Goal: Task Accomplishment & Management: Complete application form

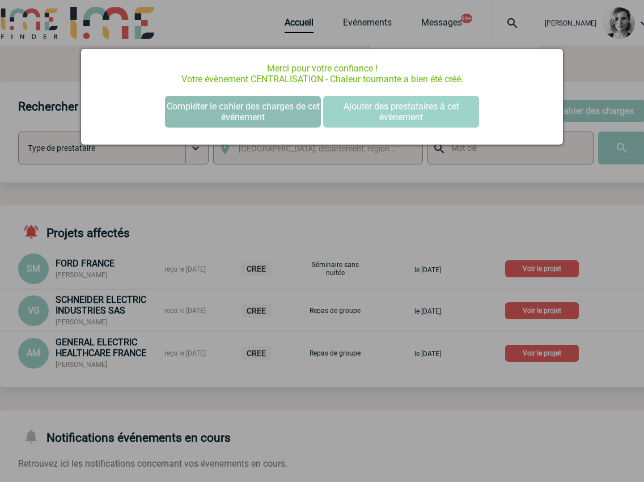
click at [260, 120] on button "Compléter le cahier des charges de cet événement" at bounding box center [243, 112] width 156 height 32
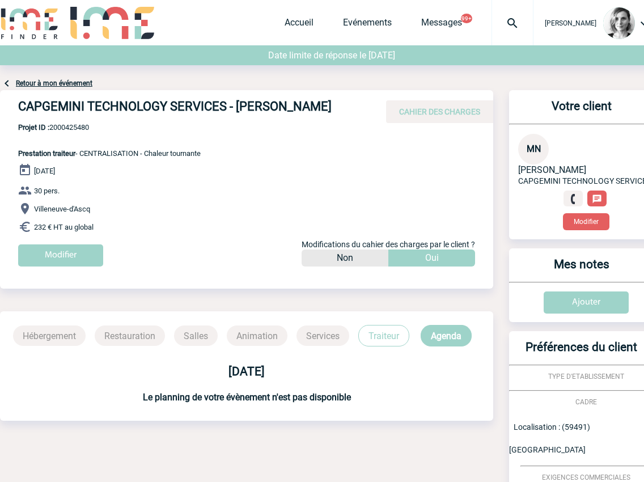
click at [372, 103] on div "CAPGEMINI TECHNOLOGY SERVICES - Mathilde NOPPE CAHIER DES CHARGES" at bounding box center [246, 106] width 493 height 33
click at [371, 22] on link "Evénements" at bounding box center [367, 25] width 49 height 16
drag, startPoint x: 279, startPoint y: 25, endPoint x: 273, endPoint y: 32, distance: 9.2
click at [280, 24] on div "[PERSON_NAME] Accueil Evénements" at bounding box center [331, 24] width 663 height 48
click at [313, 28] on link "Accueil" at bounding box center [298, 25] width 29 height 16
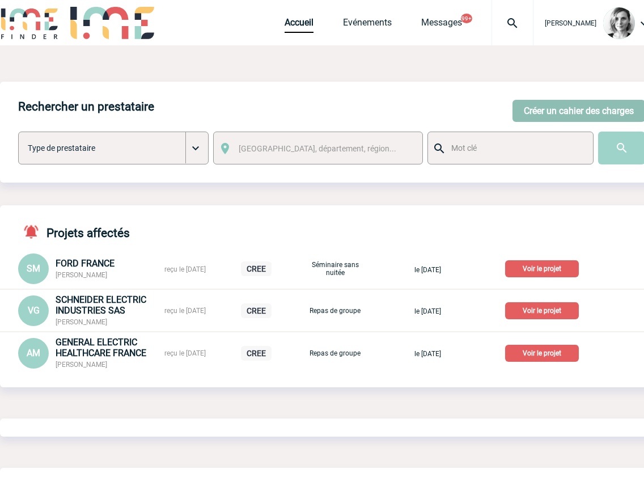
click at [566, 109] on button "Créer un cahier des charges" at bounding box center [578, 111] width 133 height 22
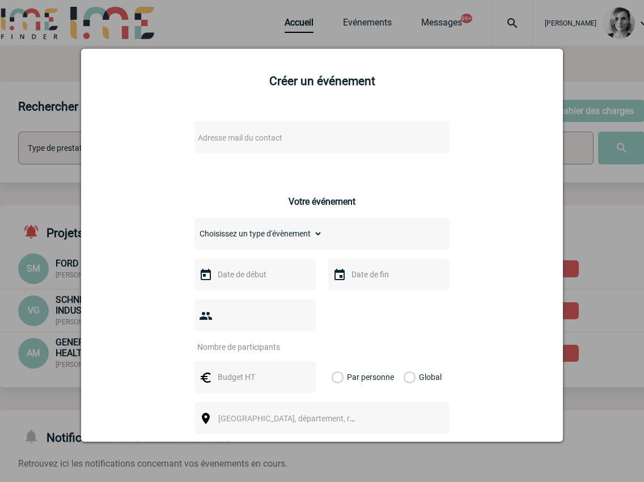
click at [232, 132] on span "Adresse mail du contact" at bounding box center [292, 138] width 198 height 16
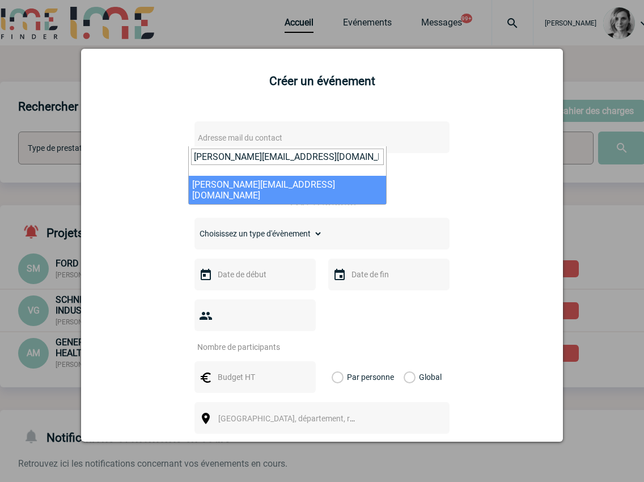
type input "severine.rodrigues@sogeti.com"
select select "132766"
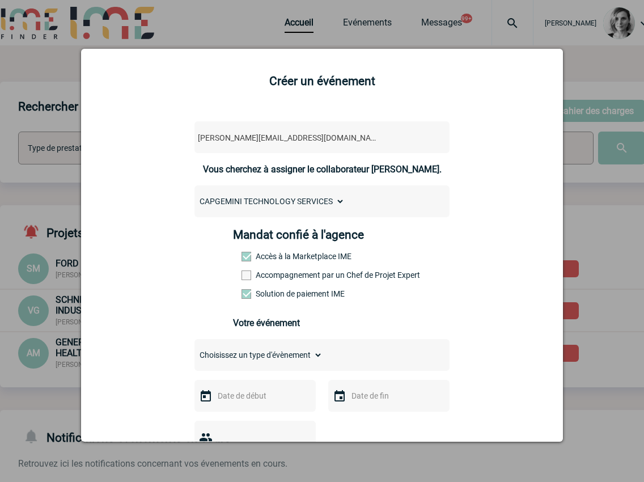
click at [265, 271] on label "Accompagnement par un Chef de Projet Expert" at bounding box center [266, 274] width 50 height 9
click at [0, 0] on input "Accompagnement par un Chef de Projet Expert" at bounding box center [0, 0] width 0 height 0
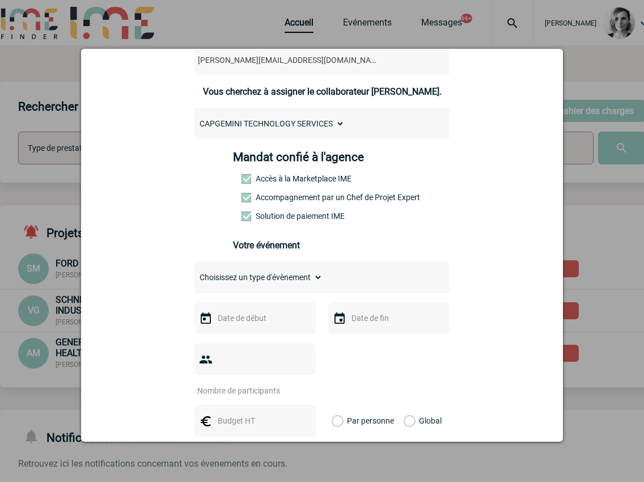
scroll to position [212, 0]
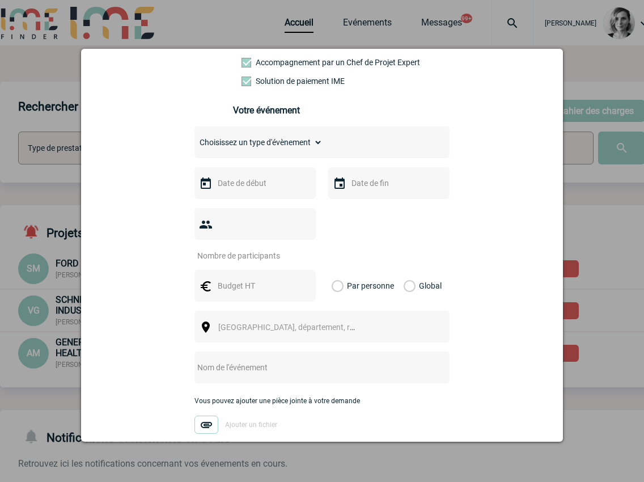
click at [222, 137] on select "Choisissez un type d'évènement Séminaire avec nuitée Séminaire sans nuitée Repa…" at bounding box center [258, 142] width 128 height 16
select select "5"
click at [194, 137] on select "Choisissez un type d'évènement Séminaire avec nuitée Séminaire sans nuitée Repa…" at bounding box center [258, 142] width 128 height 16
drag, startPoint x: 465, startPoint y: 206, endPoint x: 271, endPoint y: 264, distance: 202.9
click at [462, 208] on div "severine.rodrigues@sogeti.com severine.rodrigues@sogeti.com Vous cherchez à ass…" at bounding box center [321, 251] width 453 height 706
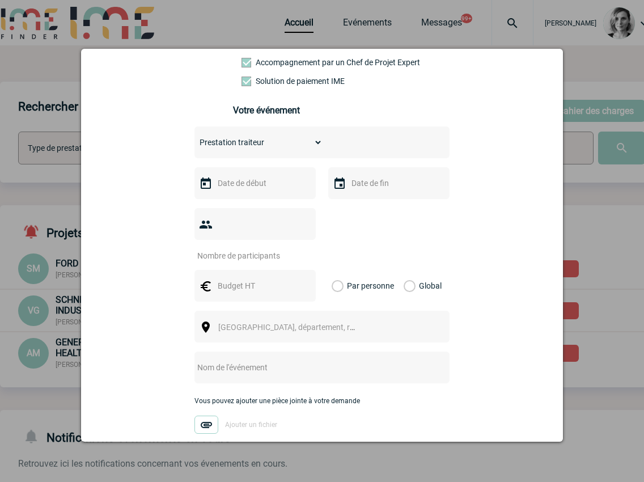
click at [439, 226] on div at bounding box center [321, 234] width 255 height 53
click at [240, 186] on input "text" at bounding box center [254, 183] width 78 height 15
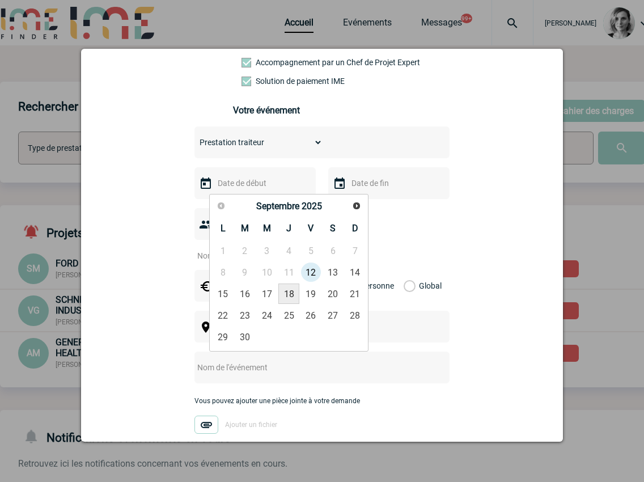
click at [291, 293] on link "18" at bounding box center [288, 293] width 21 height 20
type input "18-09-2025"
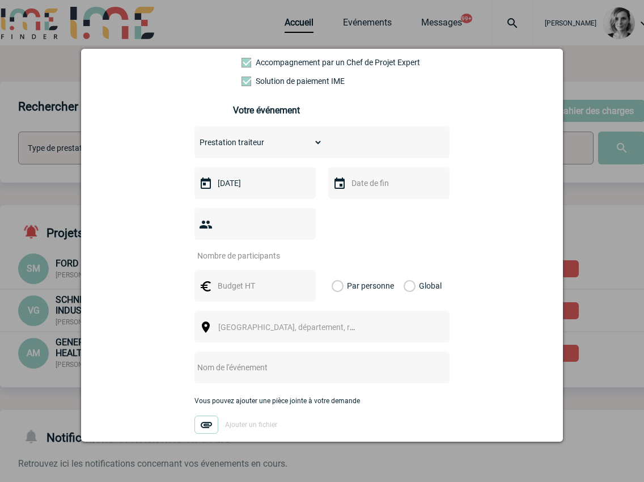
click at [258, 248] on input "number" at bounding box center [247, 255] width 107 height 15
type input "12"
click at [383, 235] on div "12" at bounding box center [321, 234] width 255 height 53
drag, startPoint x: 448, startPoint y: 172, endPoint x: 419, endPoint y: 188, distance: 33.0
click at [448, 172] on div "severine.rodrigues@sogeti.com severine.rodrigues@sogeti.com Vous cherchez à ass…" at bounding box center [321, 251] width 453 height 706
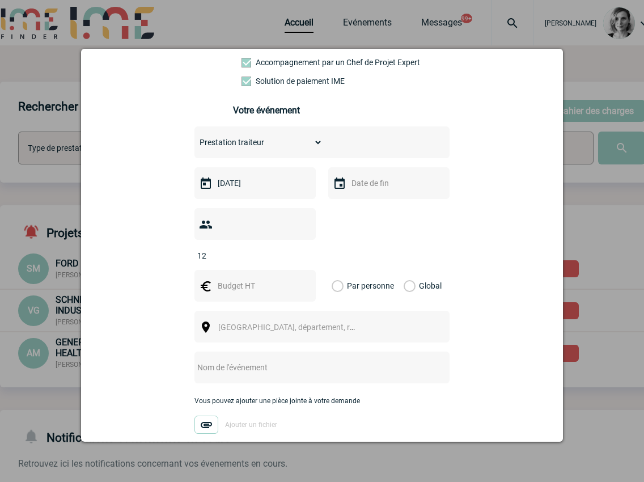
click at [261, 278] on input "text" at bounding box center [254, 285] width 78 height 15
type input "300"
click at [411, 270] on label "Global" at bounding box center [406, 286] width 7 height 32
click at [0, 0] on input "Global" at bounding box center [0, 0] width 0 height 0
click at [304, 322] on span "[GEOGRAPHIC_DATA], département, région..." at bounding box center [297, 326] width 158 height 9
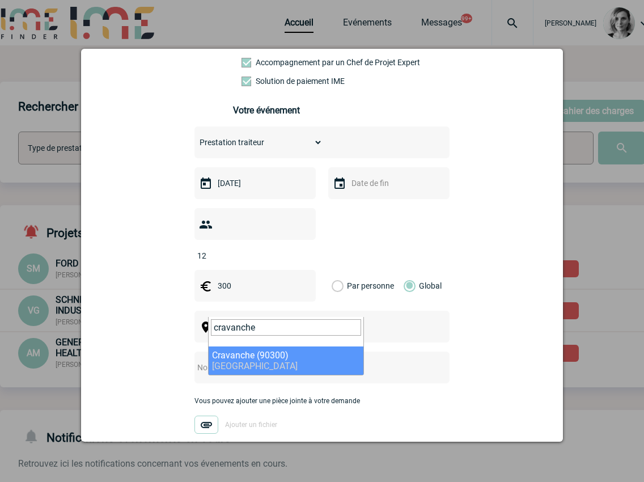
type input "cravanche"
drag, startPoint x: 281, startPoint y: 358, endPoint x: 273, endPoint y: 355, distance: 9.0
select select "11422"
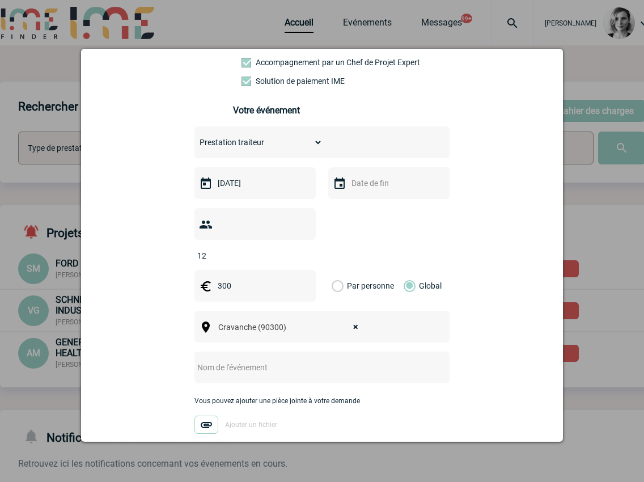
click at [269, 360] on input "text" at bounding box center [306, 367] width 225 height 15
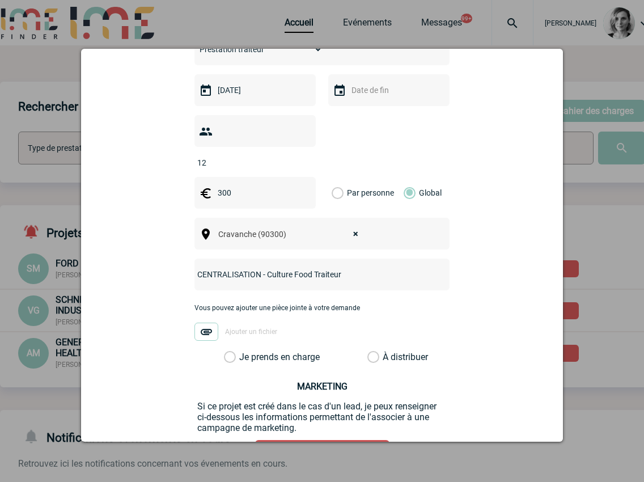
scroll to position [354, 0]
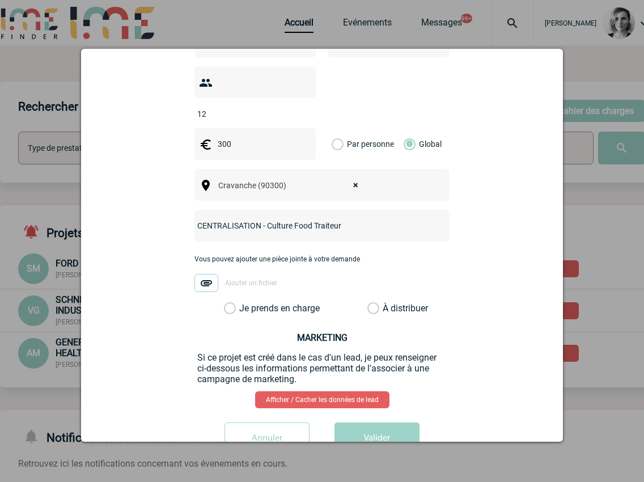
type input "CENTRALISATION - Culture Food Traiteur"
click at [243, 303] on label "Je prends en charge" at bounding box center [233, 308] width 19 height 11
click at [0, 0] on input "Je prends en charge" at bounding box center [0, 0] width 0 height 0
click at [383, 422] on button "Valider" at bounding box center [376, 438] width 85 height 32
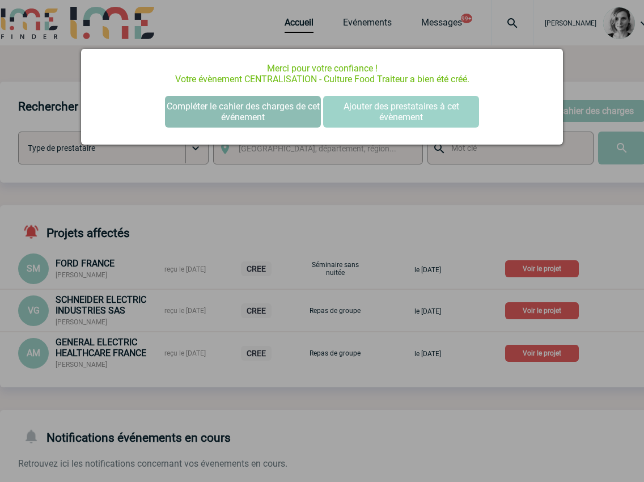
click at [223, 101] on button "Compléter le cahier des charges de cet événement" at bounding box center [243, 112] width 156 height 32
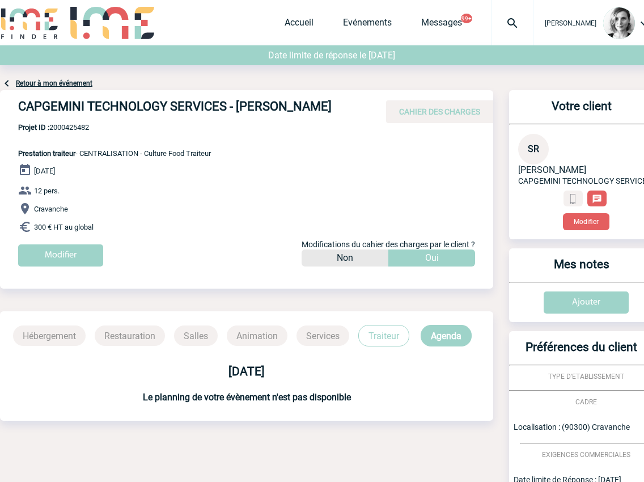
click at [72, 129] on span "Projet ID : 2000425482" at bounding box center [114, 127] width 193 height 8
copy span "2000425482"
drag, startPoint x: 610, startPoint y: 66, endPoint x: 576, endPoint y: 37, distance: 44.6
click at [610, 66] on div "Date limite de réponse le 16-09-2025" at bounding box center [331, 60] width 663 height 31
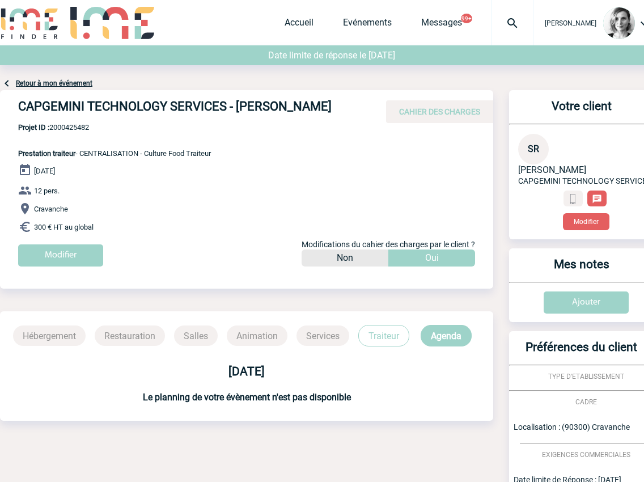
click at [533, 23] on img at bounding box center [512, 23] width 41 height 14
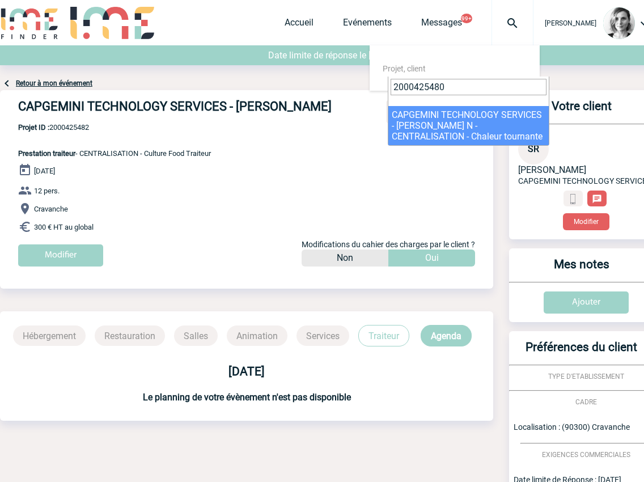
type input "2000425480"
select select "24981"
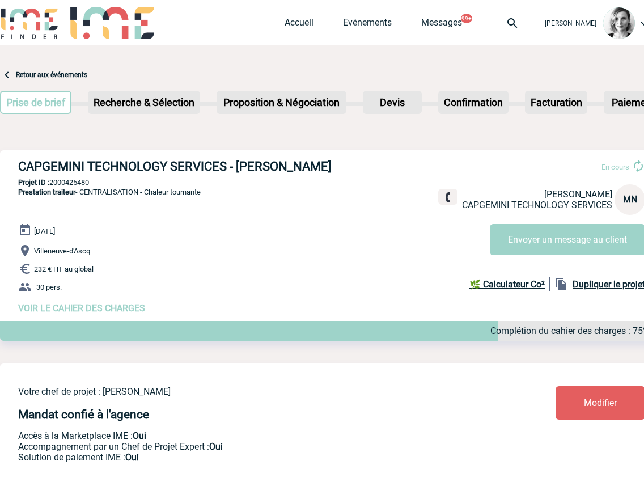
drag, startPoint x: 18, startPoint y: 167, endPoint x: 344, endPoint y: 151, distance: 326.7
click at [344, 151] on div "CAPGEMINI TECHNOLOGY SERVICES - Mathilde NOPPE En cours Mathilde NOPPE CAPGEMIN…" at bounding box center [331, 236] width 663 height 172
copy h3 "CAPGEMINI TECHNOLOGY SERVICES - Mathilde NOPPE"
click at [523, 35] on div at bounding box center [512, 22] width 42 height 45
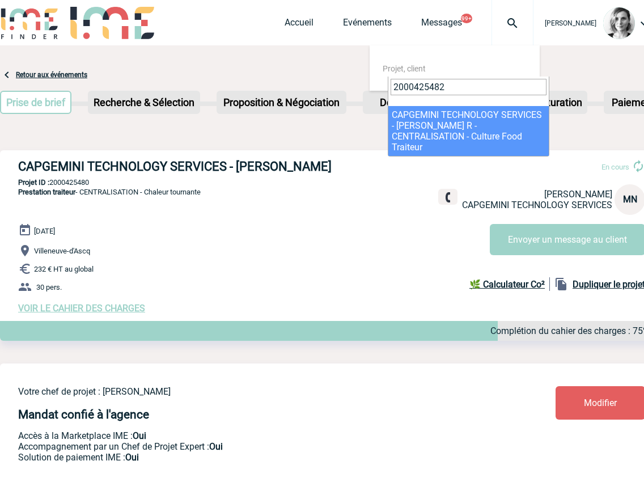
type input "2000425482"
drag, startPoint x: 415, startPoint y: 120, endPoint x: 511, endPoint y: 2, distance: 151.8
select select "24983"
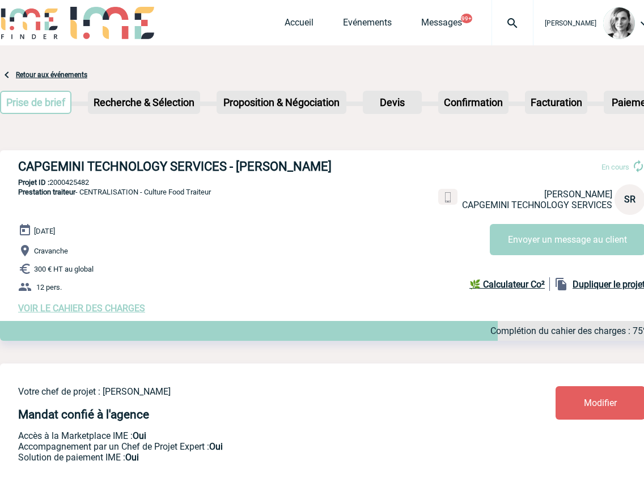
click at [527, 27] on img at bounding box center [512, 23] width 41 height 14
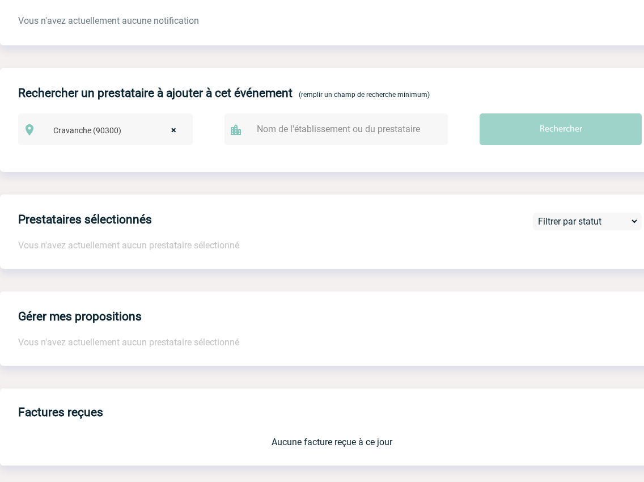
scroll to position [637, 0]
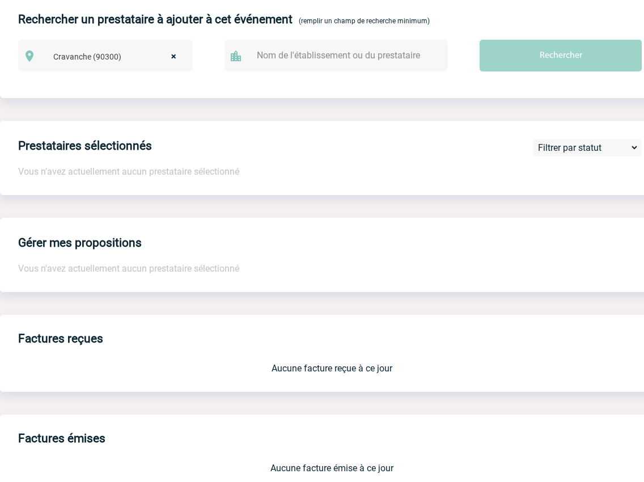
type input "2000425482"
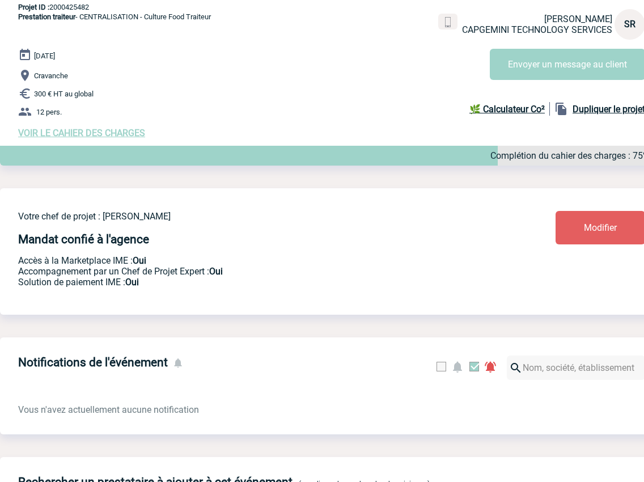
scroll to position [0, 0]
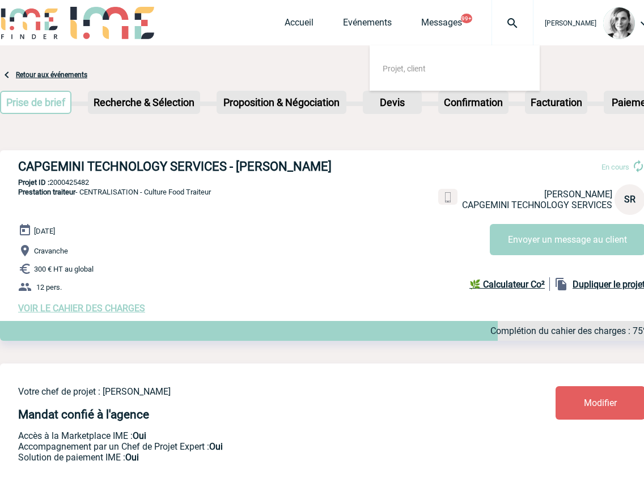
drag, startPoint x: 20, startPoint y: 165, endPoint x: 390, endPoint y: 165, distance: 370.0
click at [390, 165] on div "CAPGEMINI TECHNOLOGY SERVICES - Séverine RODRIGUES En cours Séverine RODRIGUES …" at bounding box center [331, 236] width 663 height 172
drag, startPoint x: 355, startPoint y: 167, endPoint x: 9, endPoint y: 173, distance: 345.7
click at [9, 173] on div "CAPGEMINI TECHNOLOGY SERVICES - Séverine RODRIGUES En cours Séverine RODRIGUES …" at bounding box center [331, 236] width 663 height 172
copy h3 "CAPGEMINI TECHNOLOGY SERVICES - Séverine RODRIGUES"
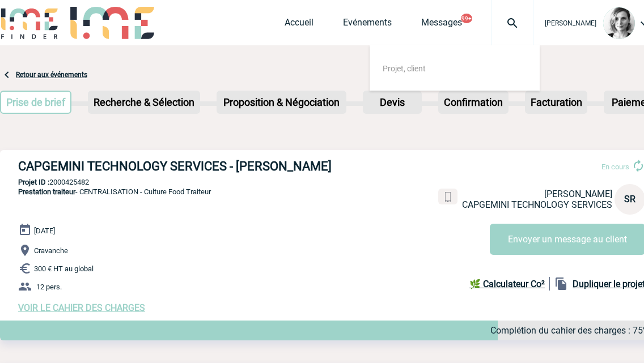
click at [69, 15] on div "Lydie TRELLU Accueil Evénements" at bounding box center [331, 24] width 663 height 48
click at [124, 27] on img at bounding box center [112, 23] width 84 height 32
click at [313, 28] on link "Accueil" at bounding box center [298, 25] width 29 height 16
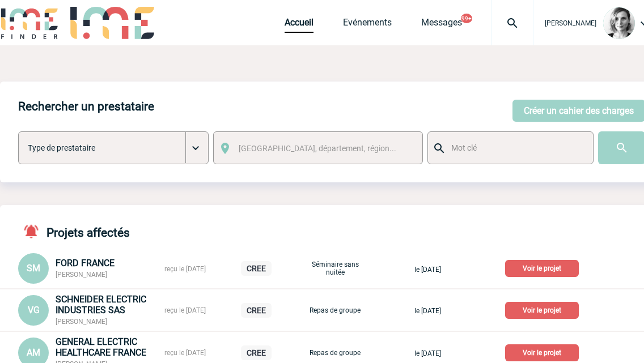
click at [548, 97] on div "Rechercher un prestataire [PERSON_NAME] un cahier des charges [PERSON_NAME] un …" at bounding box center [331, 132] width 663 height 101
click at [546, 109] on button "Créer un cahier des charges" at bounding box center [578, 111] width 133 height 22
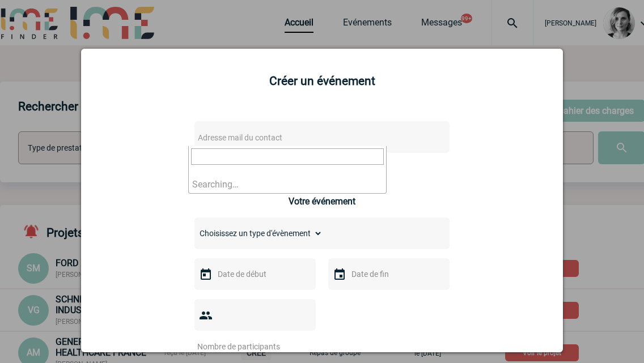
click at [233, 132] on span "Adresse mail du contact" at bounding box center [292, 138] width 198 height 16
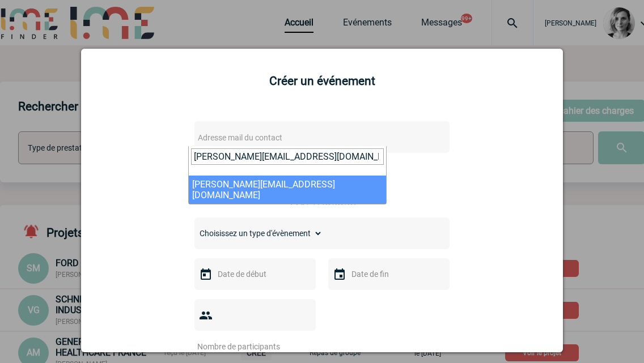
type input "mathilde.noppe@capgemini.com"
select select "122891"
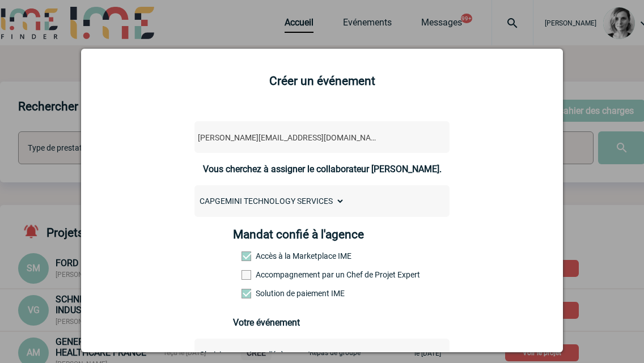
drag, startPoint x: 270, startPoint y: 277, endPoint x: 264, endPoint y: 269, distance: 10.5
click at [269, 277] on label "Accompagnement par un Chef de Projet Expert" at bounding box center [266, 274] width 50 height 9
click at [0, 0] on input "Accompagnement par un Chef de Projet Expert" at bounding box center [0, 0] width 0 height 0
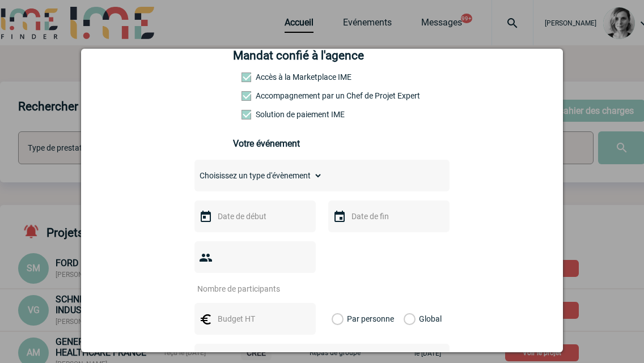
scroll to position [212, 0]
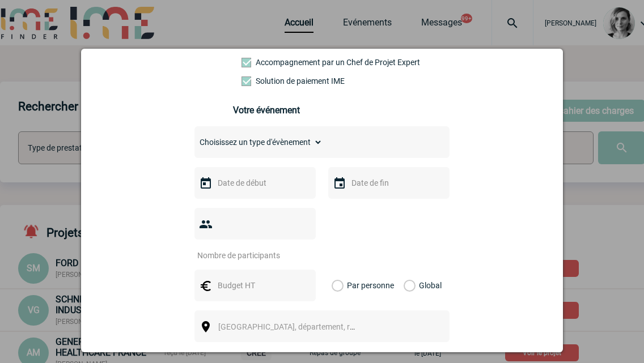
click at [256, 154] on div "Choisissez un type d'évènement Séminaire avec nuitée Séminaire sans nuitée Repa…" at bounding box center [321, 142] width 255 height 32
select select "9"
click at [194, 137] on select "Choisissez un type d'évènement Séminaire avec nuitée Séminaire sans nuitée Repa…" at bounding box center [258, 142] width 128 height 16
click at [249, 190] on input "text" at bounding box center [254, 183] width 78 height 15
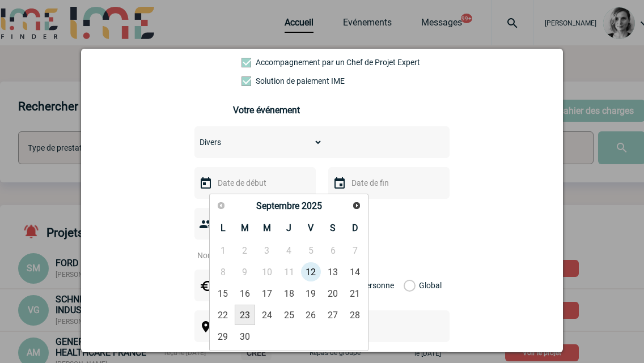
click at [240, 316] on link "23" at bounding box center [245, 315] width 21 height 20
type input "23-09-2025"
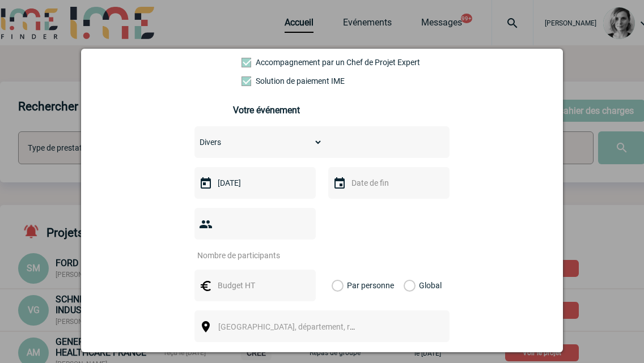
click at [233, 248] on input "number" at bounding box center [247, 255] width 107 height 15
type input "1"
drag, startPoint x: 483, startPoint y: 250, endPoint x: 298, endPoint y: 294, distance: 190.5
click at [483, 249] on div "mathilde.noppe@capgemini.com mathilde.noppe@capgemini.com Vous cherchez à assig…" at bounding box center [321, 251] width 453 height 706
click at [242, 278] on input "text" at bounding box center [254, 285] width 78 height 15
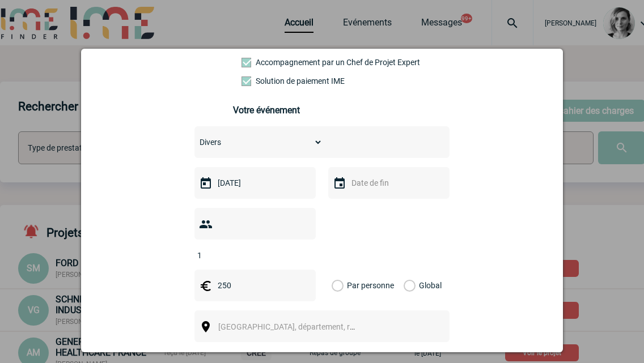
type input "250"
click at [430, 270] on div "Global" at bounding box center [421, 286] width 38 height 32
click at [434, 270] on div "Par personne Global" at bounding box center [388, 286] width 121 height 32
click at [411, 270] on label "Global" at bounding box center [406, 286] width 7 height 32
click at [0, 0] on input "Global" at bounding box center [0, 0] width 0 height 0
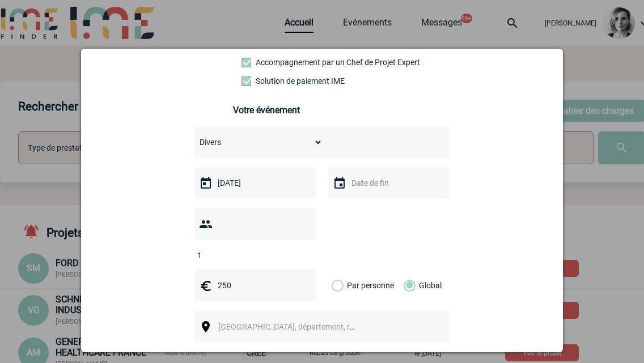
drag, startPoint x: 448, startPoint y: 179, endPoint x: 420, endPoint y: 206, distance: 38.9
click at [448, 179] on div "mathilde.noppe@capgemini.com mathilde.noppe@capgemini.com Vous cherchez à assig…" at bounding box center [321, 251] width 453 height 706
click at [243, 322] on span "Ville, département, région..." at bounding box center [297, 326] width 158 height 9
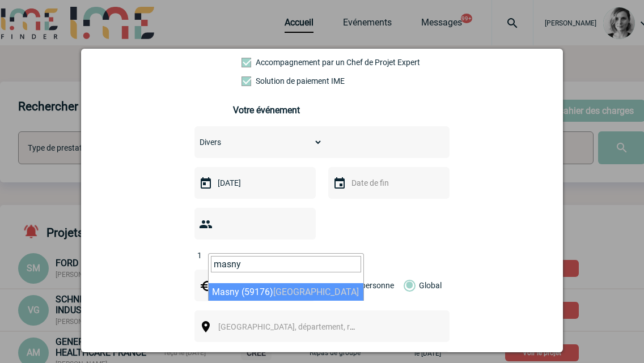
type input "masny"
select select "15120"
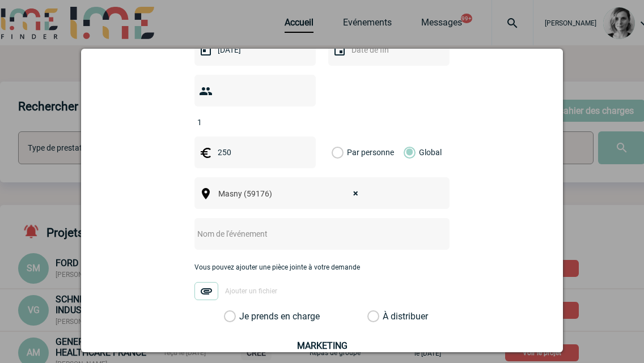
scroll to position [354, 0]
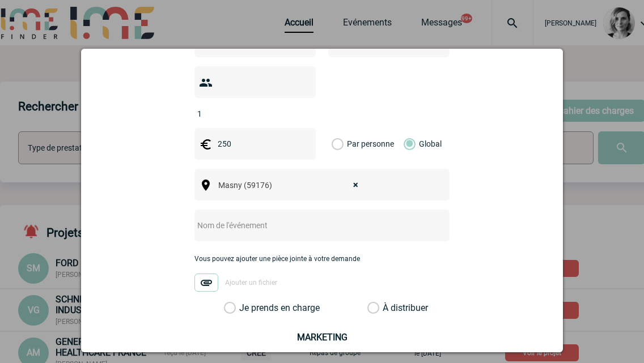
click at [240, 218] on input "text" at bounding box center [306, 225] width 225 height 15
type input "CENTRALISATION - La Clinique du Vélo"
click at [279, 281] on div "Vous pouvez ajouter une pièce jointe à votre demande Ajouter un fichier" at bounding box center [321, 279] width 255 height 48
click at [243, 303] on label "Je prends en charge" at bounding box center [233, 308] width 19 height 11
click at [0, 0] on input "Je prends en charge" at bounding box center [0, 0] width 0 height 0
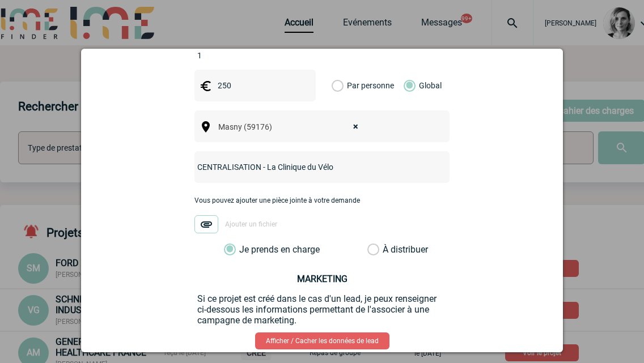
scroll to position [463, 0]
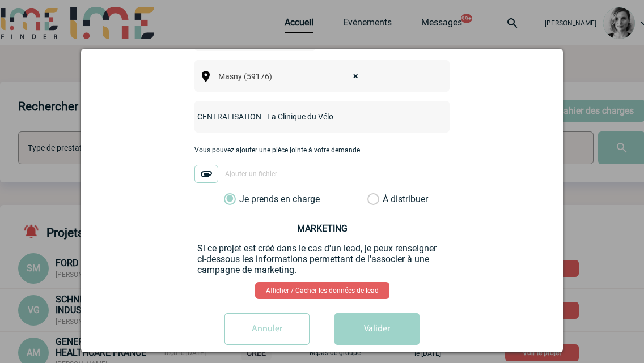
click at [371, 314] on button "Valider" at bounding box center [376, 329] width 85 height 32
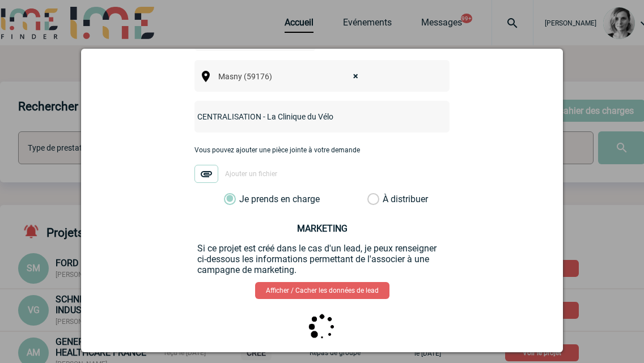
scroll to position [0, 0]
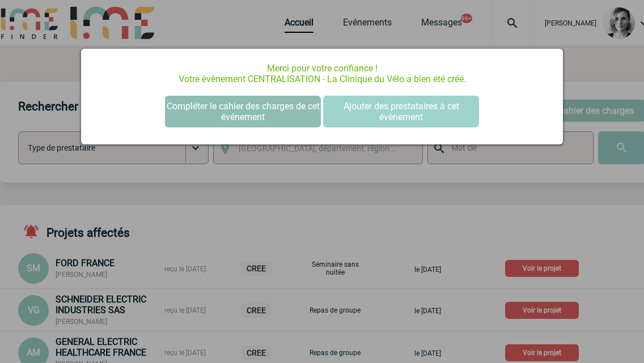
click at [226, 117] on button "Compléter le cahier des charges de cet événement" at bounding box center [243, 112] width 156 height 32
click at [202, 116] on button "Compléter le cahier des charges de cet événement" at bounding box center [243, 112] width 156 height 32
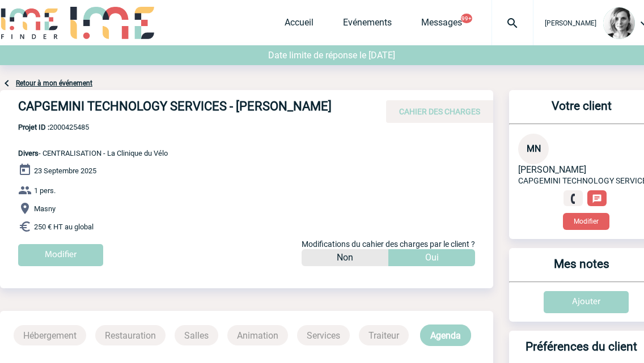
click at [76, 127] on span "Projet ID : 2000425485" at bounding box center [93, 127] width 150 height 8
copy span "2000425485"
drag, startPoint x: 18, startPoint y: 105, endPoint x: 338, endPoint y: 107, distance: 320.7
click at [338, 107] on div "CAPGEMINI TECHNOLOGY SERVICES - [PERSON_NAME] CAHIER DES CHARGES" at bounding box center [246, 106] width 493 height 33
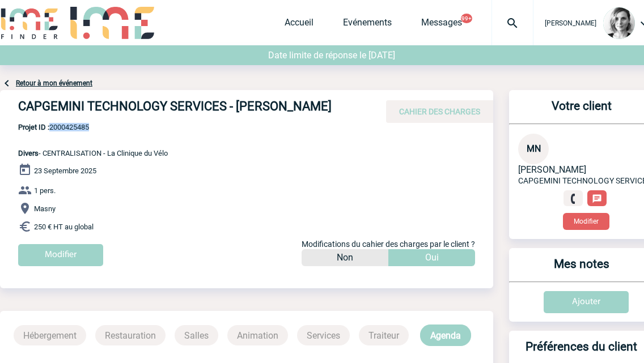
copy h4 "CAPGEMINI TECHNOLOGY SERVICES - [PERSON_NAME]"
click at [81, 130] on span "Projet ID : 2000425485" at bounding box center [93, 127] width 150 height 8
copy span "2000425485"
